Goal: Browse casually: Explore the website without a specific task or goal

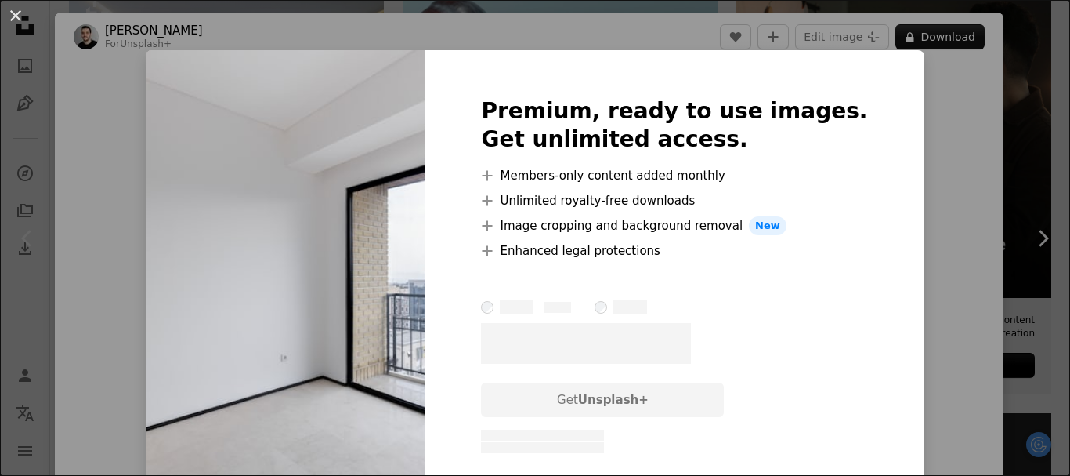
scroll to position [3254, 0]
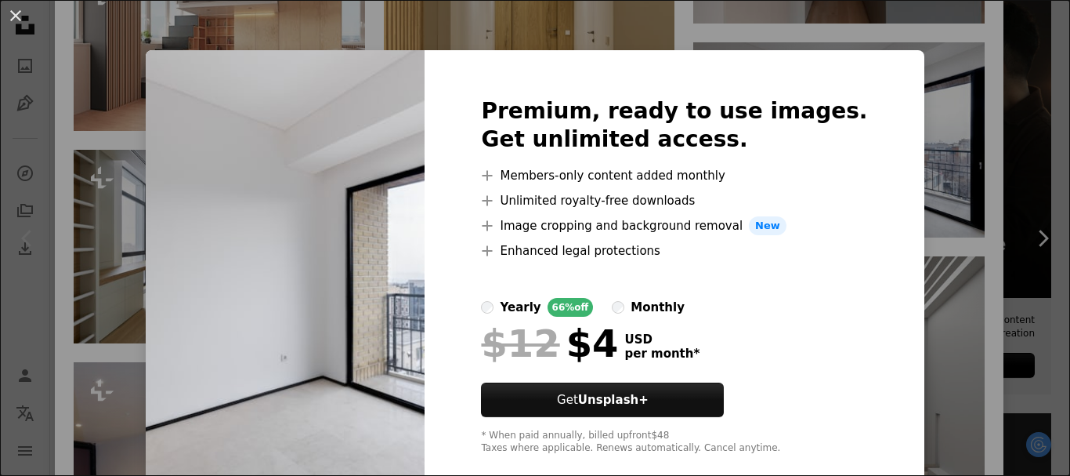
click at [925, 151] on div "An X shape Premium, ready to use images. Get unlimited access. A plus sign Memb…" at bounding box center [535, 238] width 1070 height 476
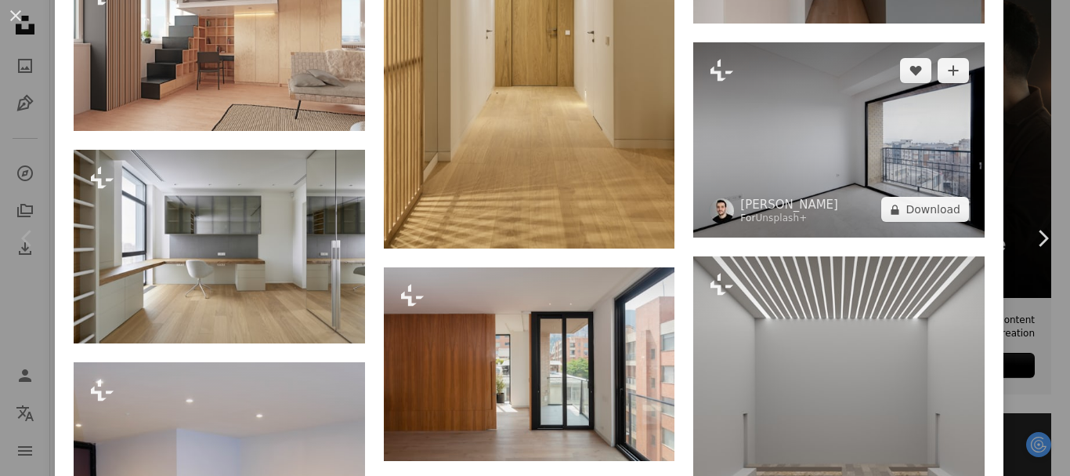
drag, startPoint x: 855, startPoint y: 101, endPoint x: 799, endPoint y: 92, distance: 56.4
click at [799, 92] on img at bounding box center [840, 139] width 292 height 195
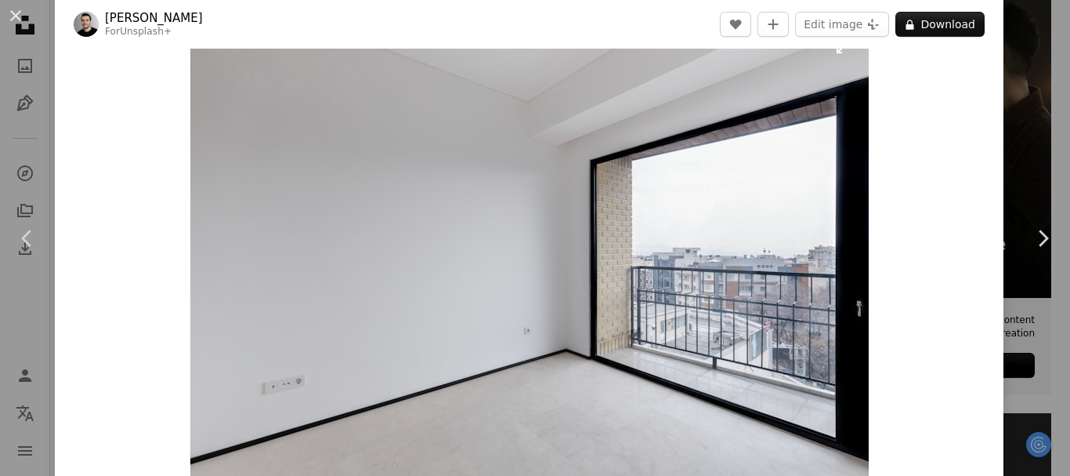
scroll to position [43, 0]
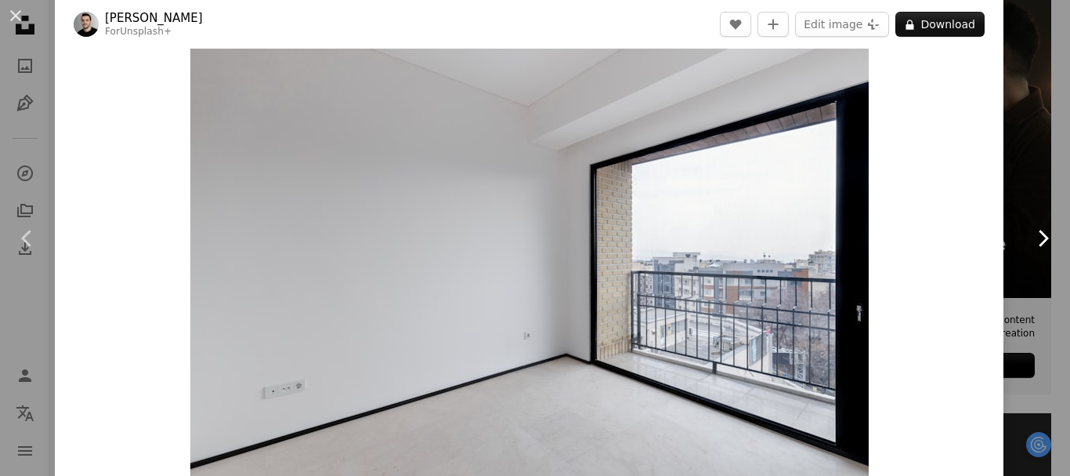
click at [1016, 174] on link "Chevron right" at bounding box center [1043, 238] width 55 height 150
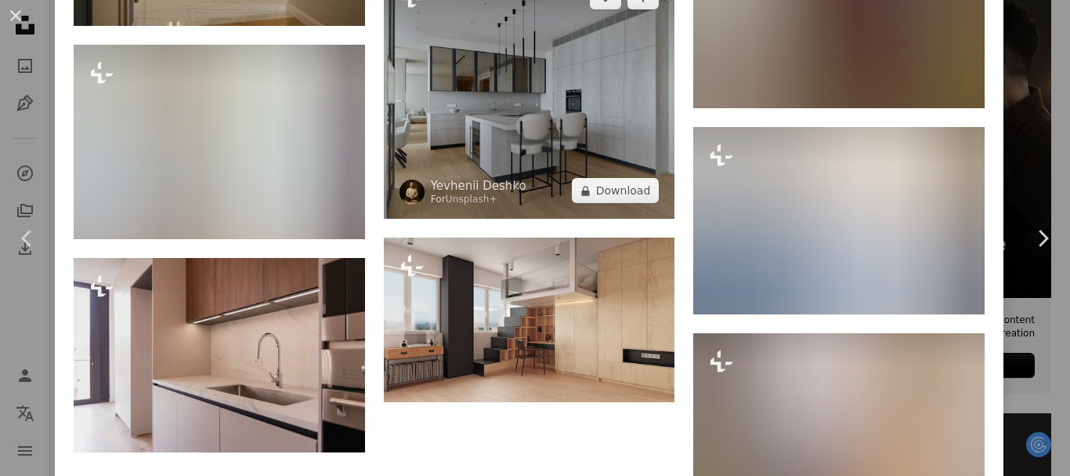
scroll to position [6811, 0]
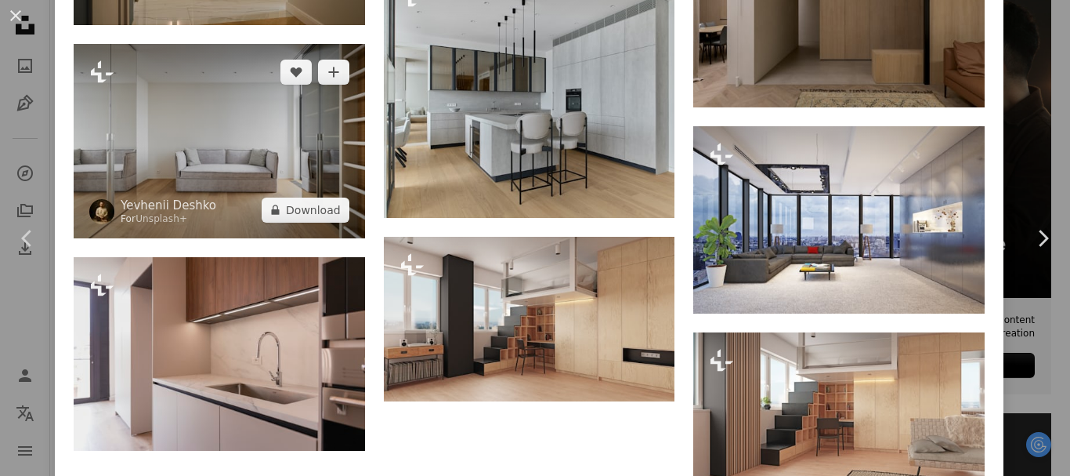
click at [217, 95] on img at bounding box center [220, 141] width 292 height 194
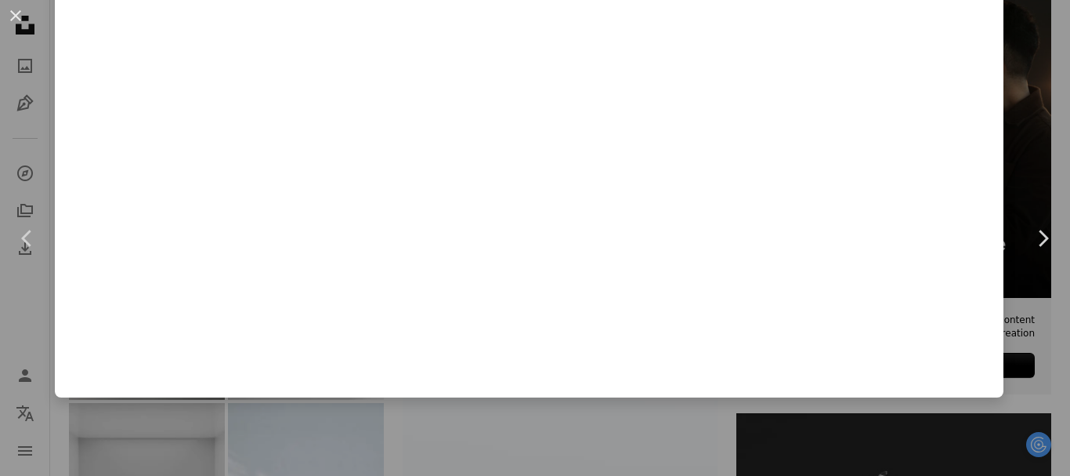
scroll to position [12, 0]
